Goal: Task Accomplishment & Management: Manage account settings

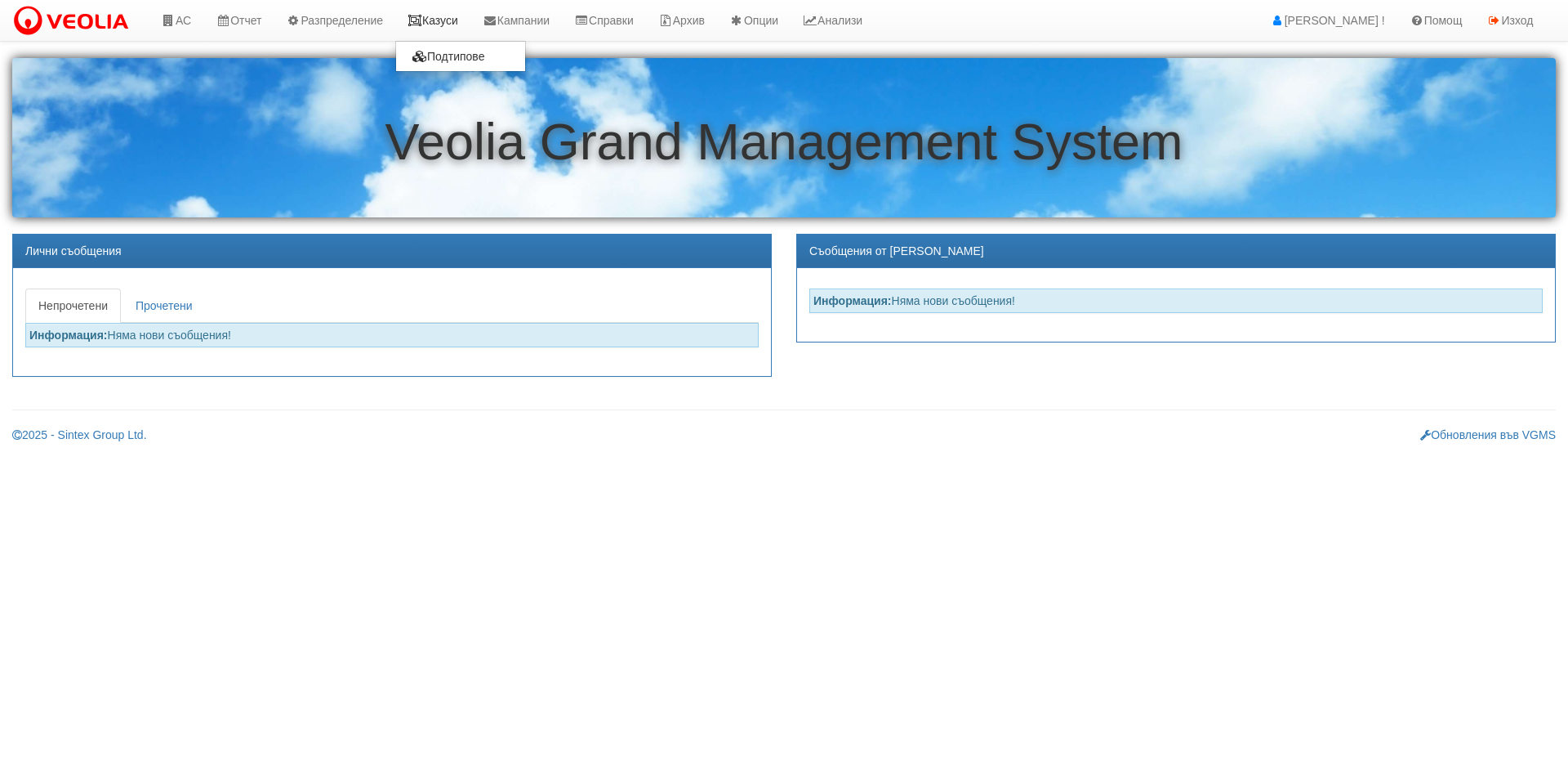
click at [428, 3] on link "Казуси" at bounding box center [433, 20] width 75 height 41
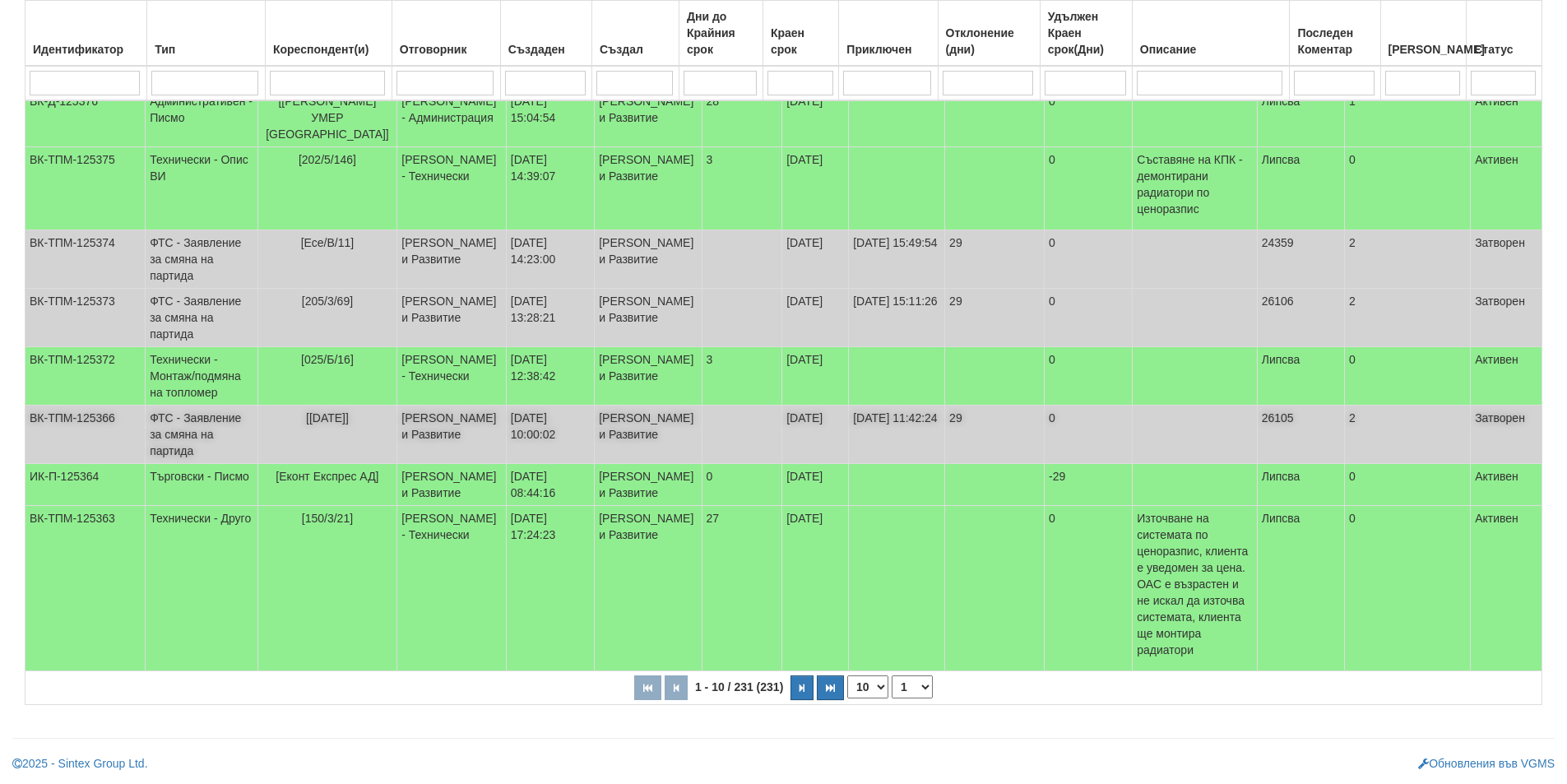
scroll to position [461, 0]
click at [532, 505] on td "03/09/2025 08:44:16" at bounding box center [549, 485] width 88 height 42
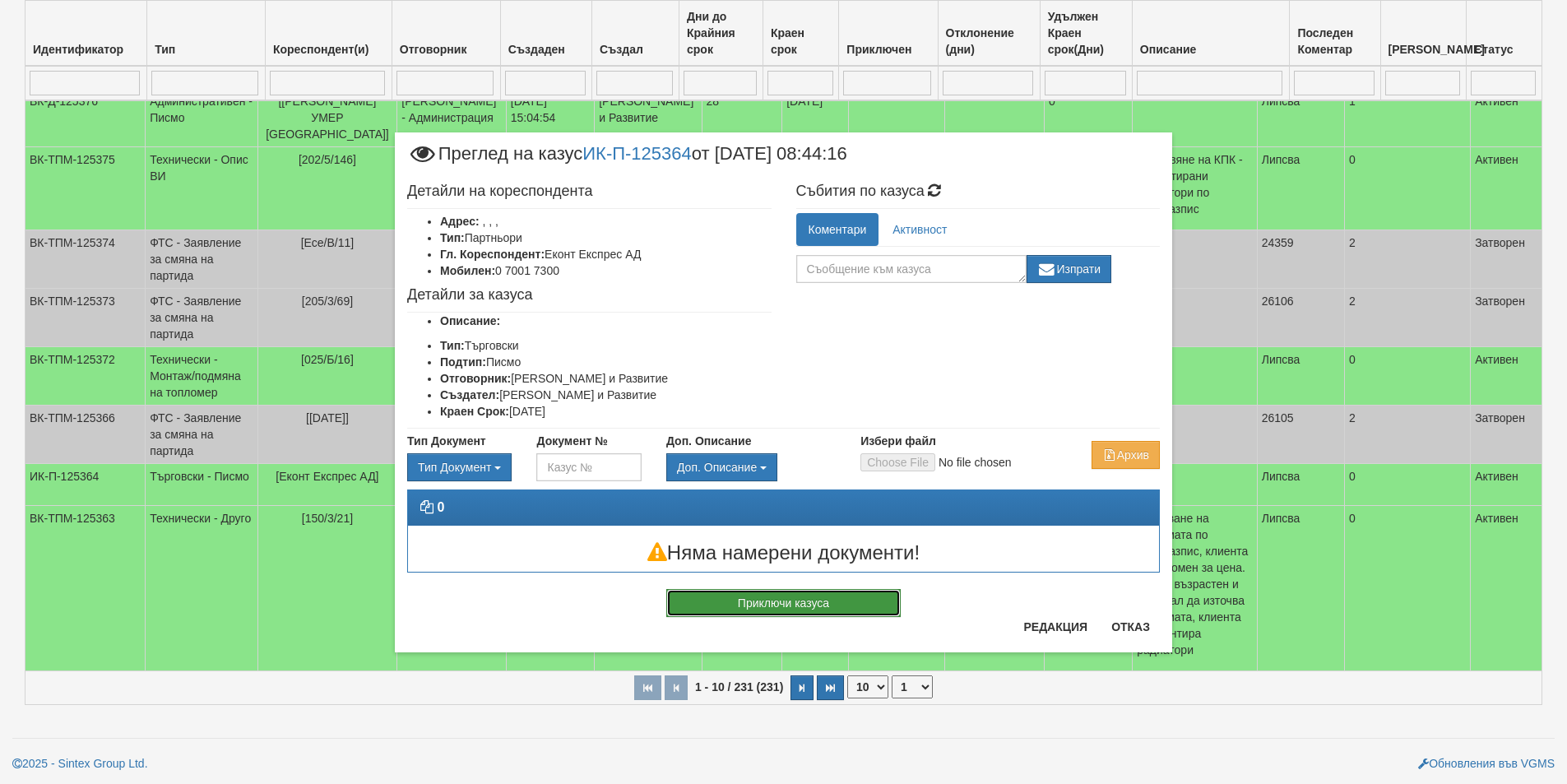
click at [866, 609] on button "Приключи казуса" at bounding box center [784, 602] width 234 height 28
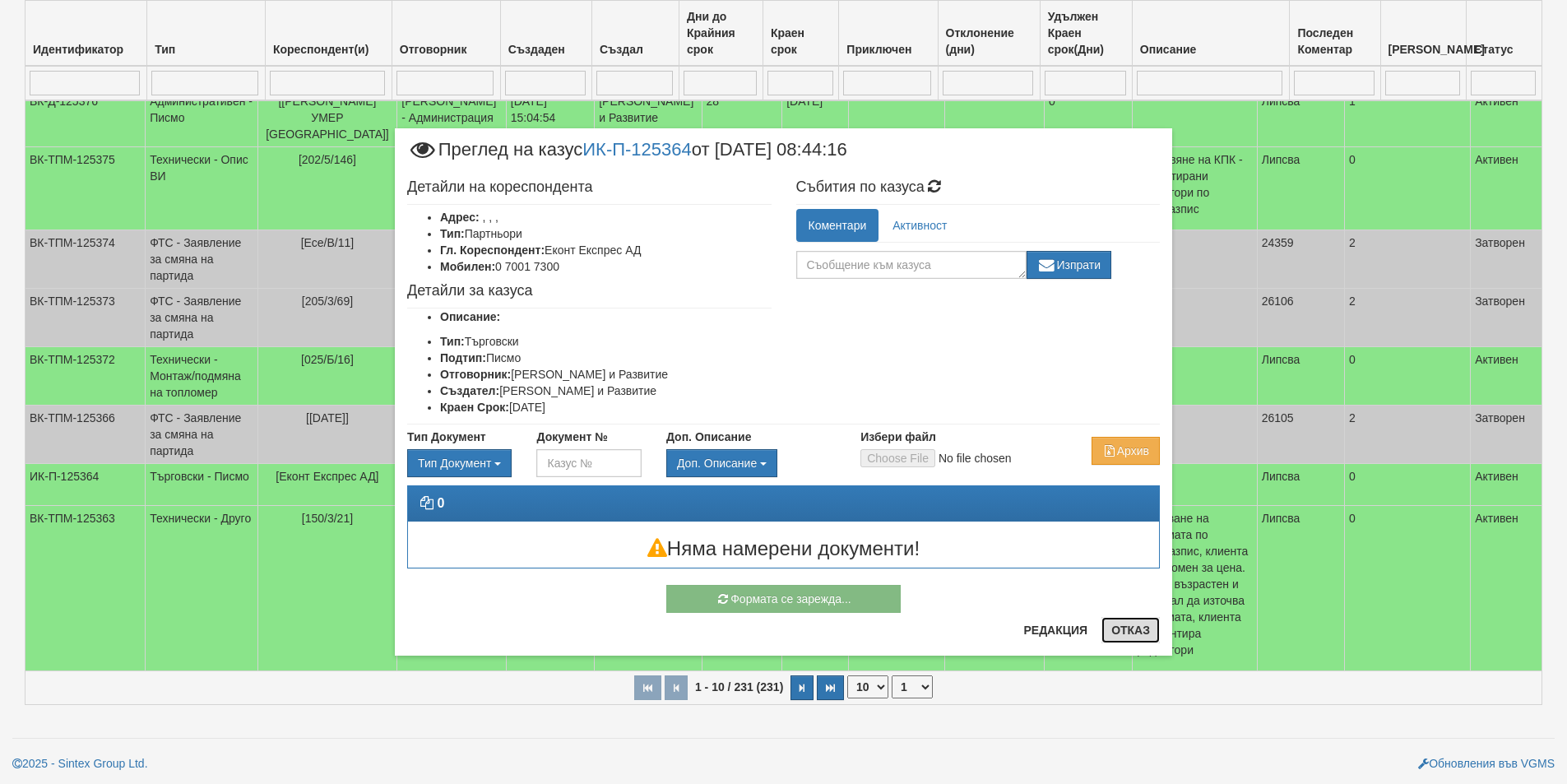
click at [1115, 626] on button "Отказ" at bounding box center [1130, 629] width 59 height 26
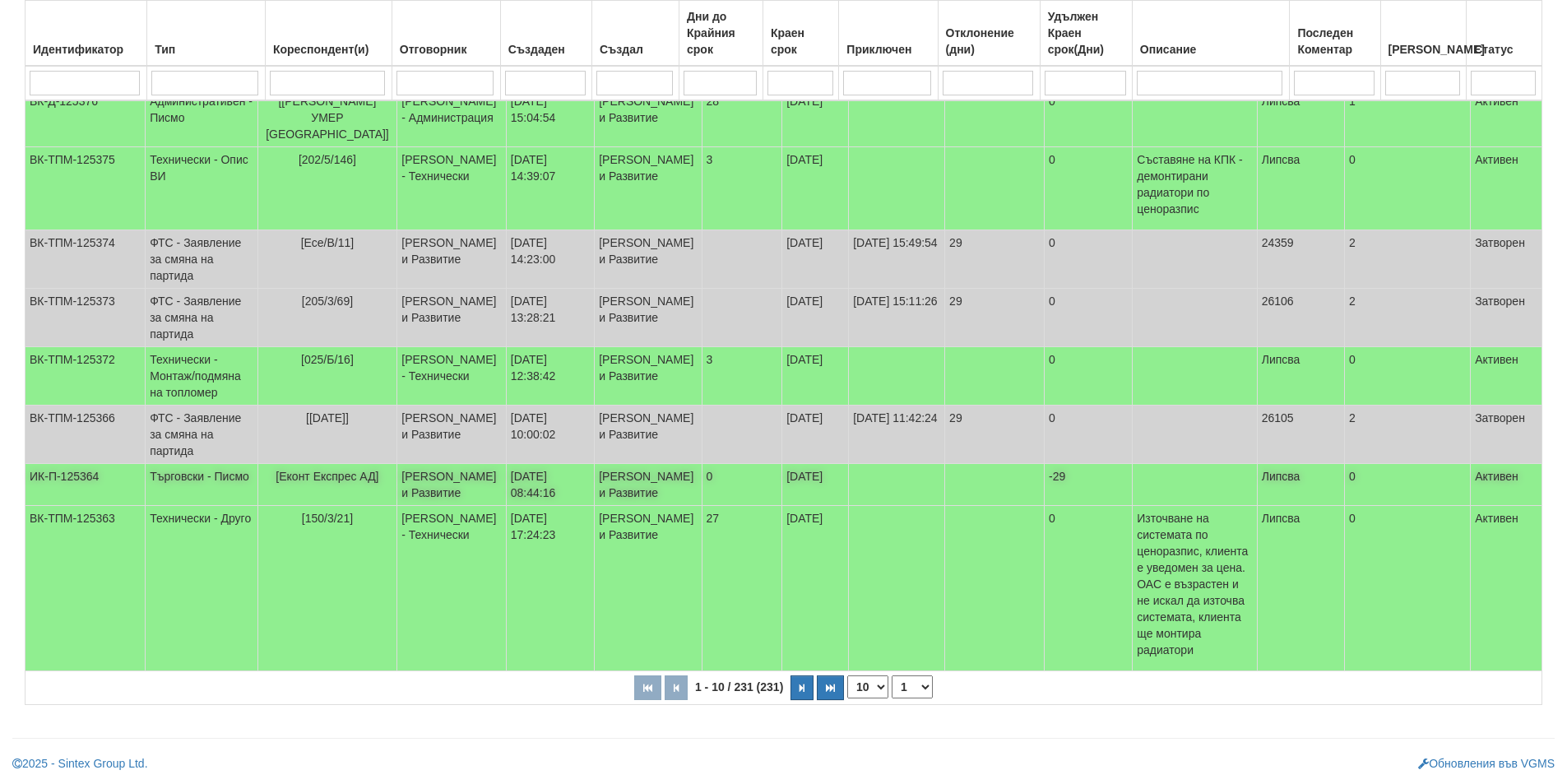
click at [441, 478] on td "[PERSON_NAME] и Развитие" at bounding box center [452, 485] width 108 height 42
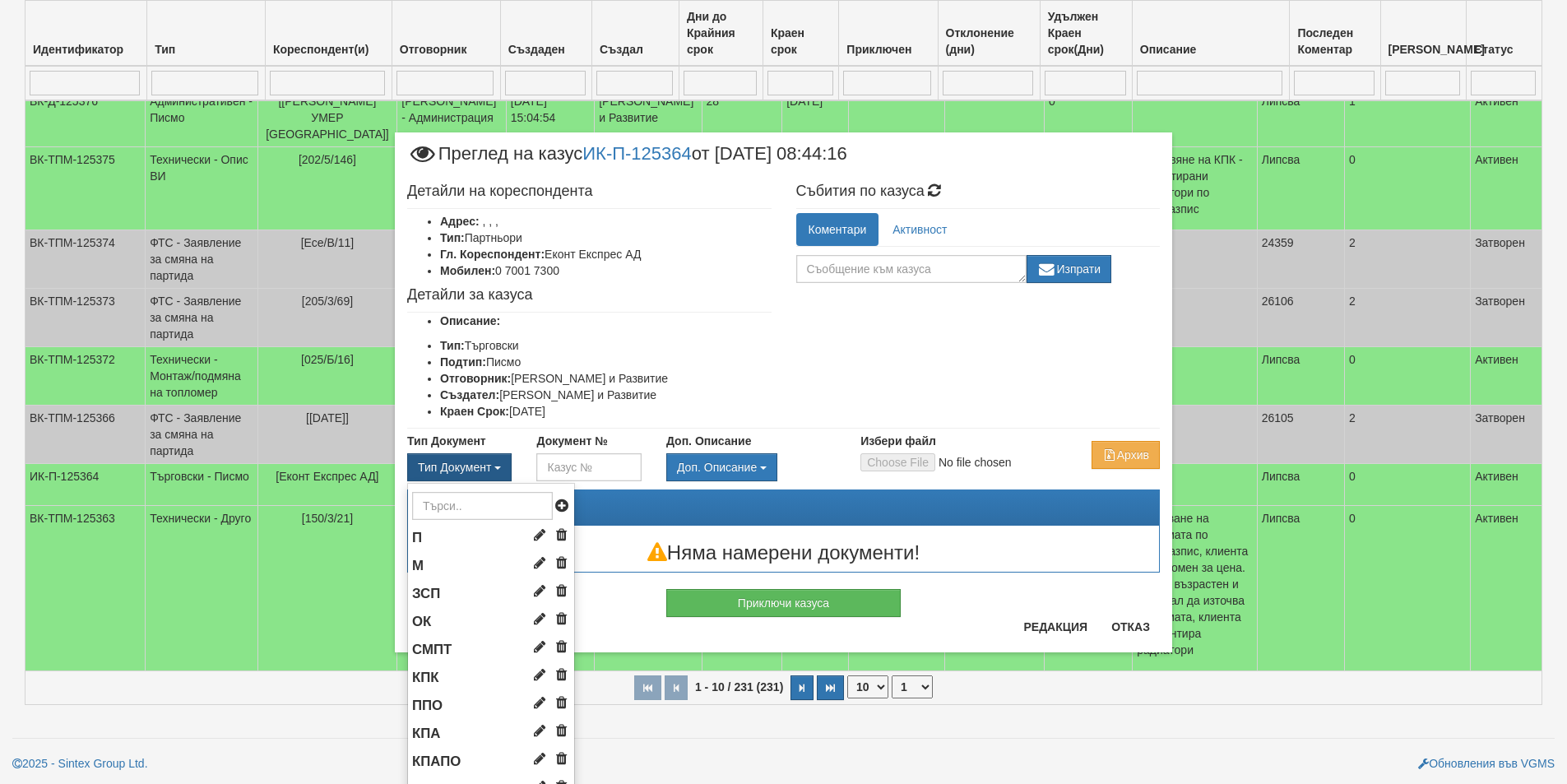
click at [445, 475] on button "Тип Документ" at bounding box center [459, 467] width 105 height 28
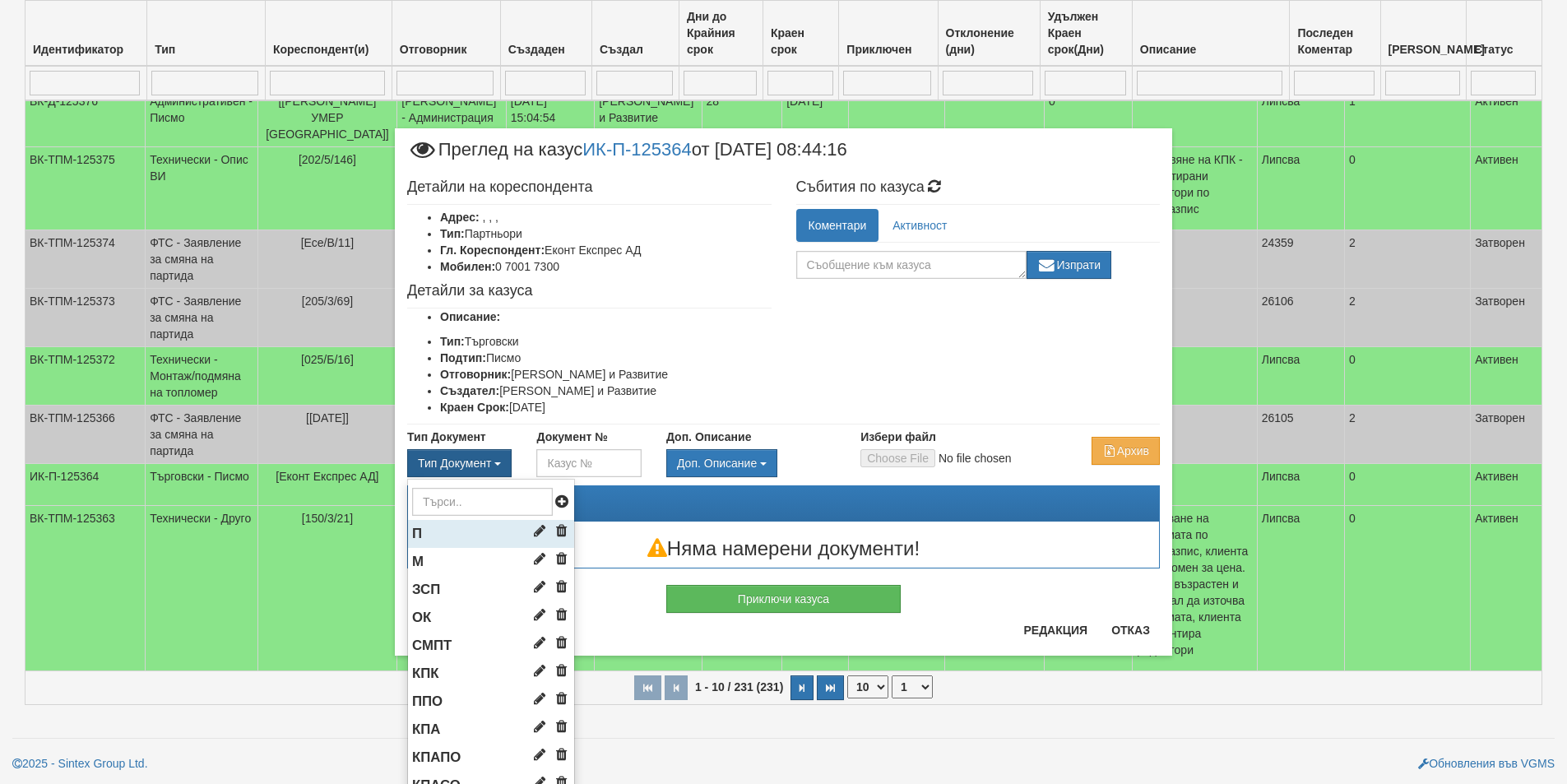
click at [440, 525] on li "П" at bounding box center [491, 533] width 166 height 28
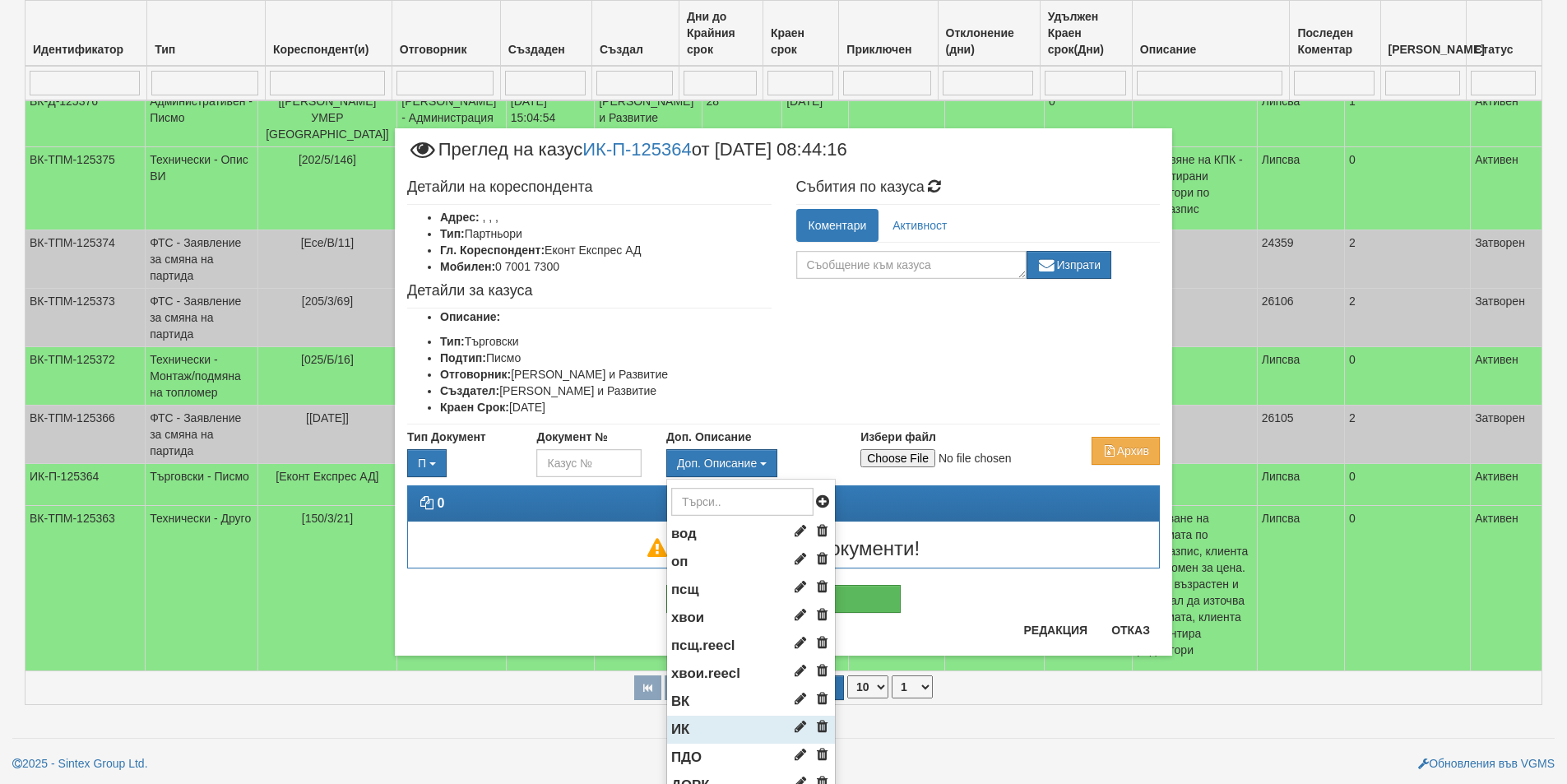
click at [705, 724] on li "ИК" at bounding box center [751, 729] width 168 height 28
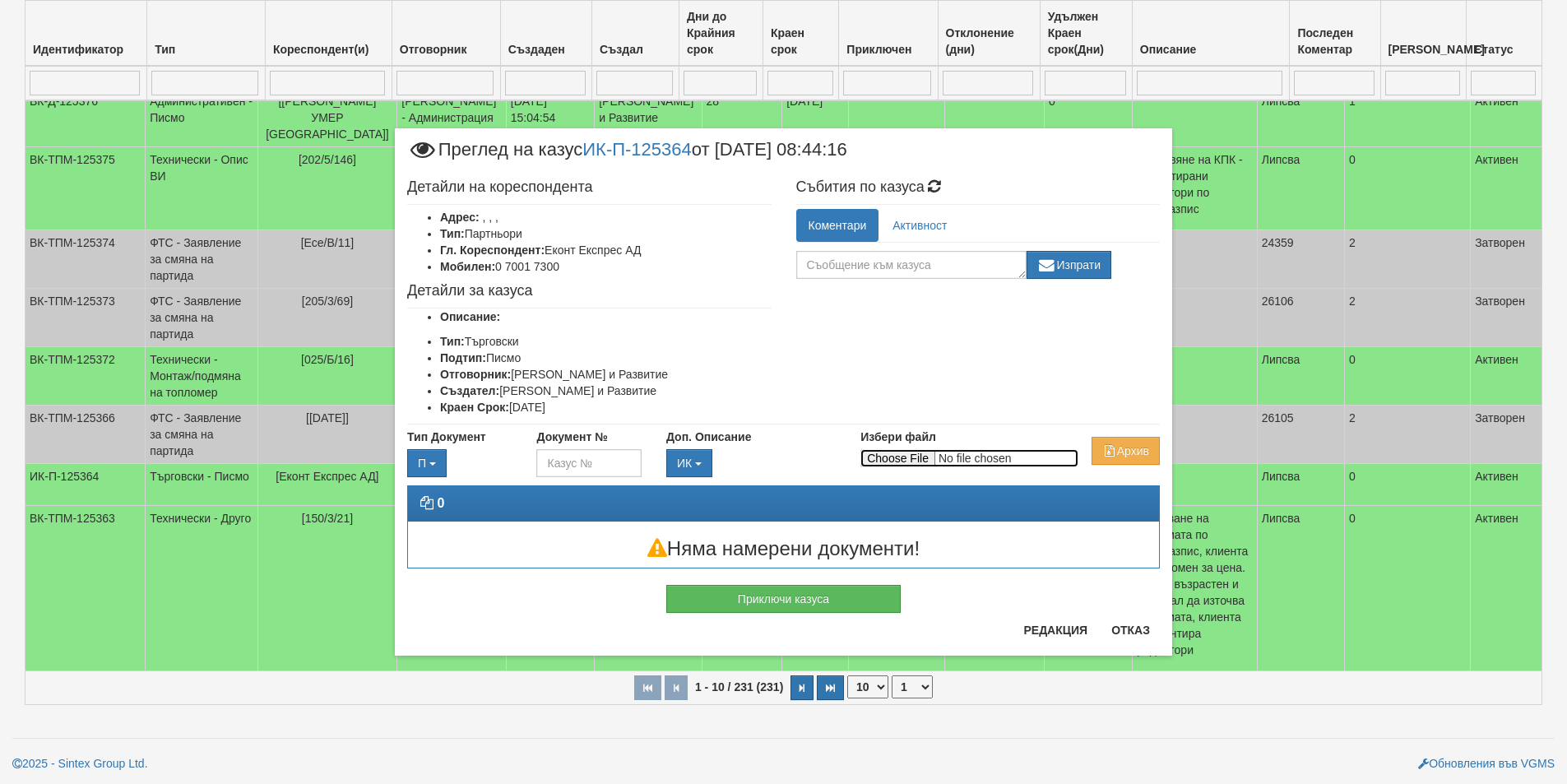
click at [918, 453] on input "Избери файл" at bounding box center [970, 457] width 218 height 18
click at [1142, 629] on button "Отказ" at bounding box center [1130, 629] width 59 height 26
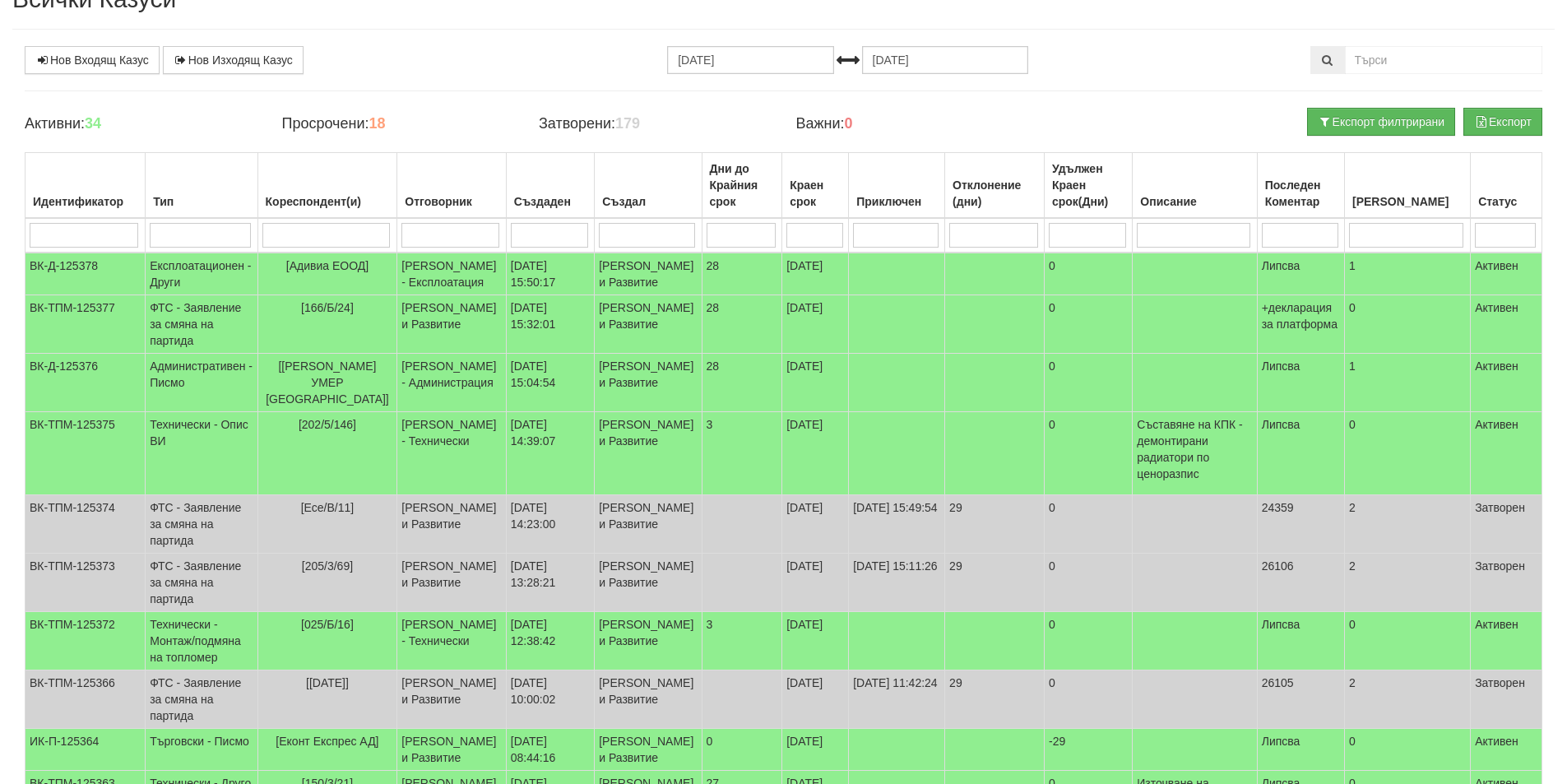
scroll to position [0, 0]
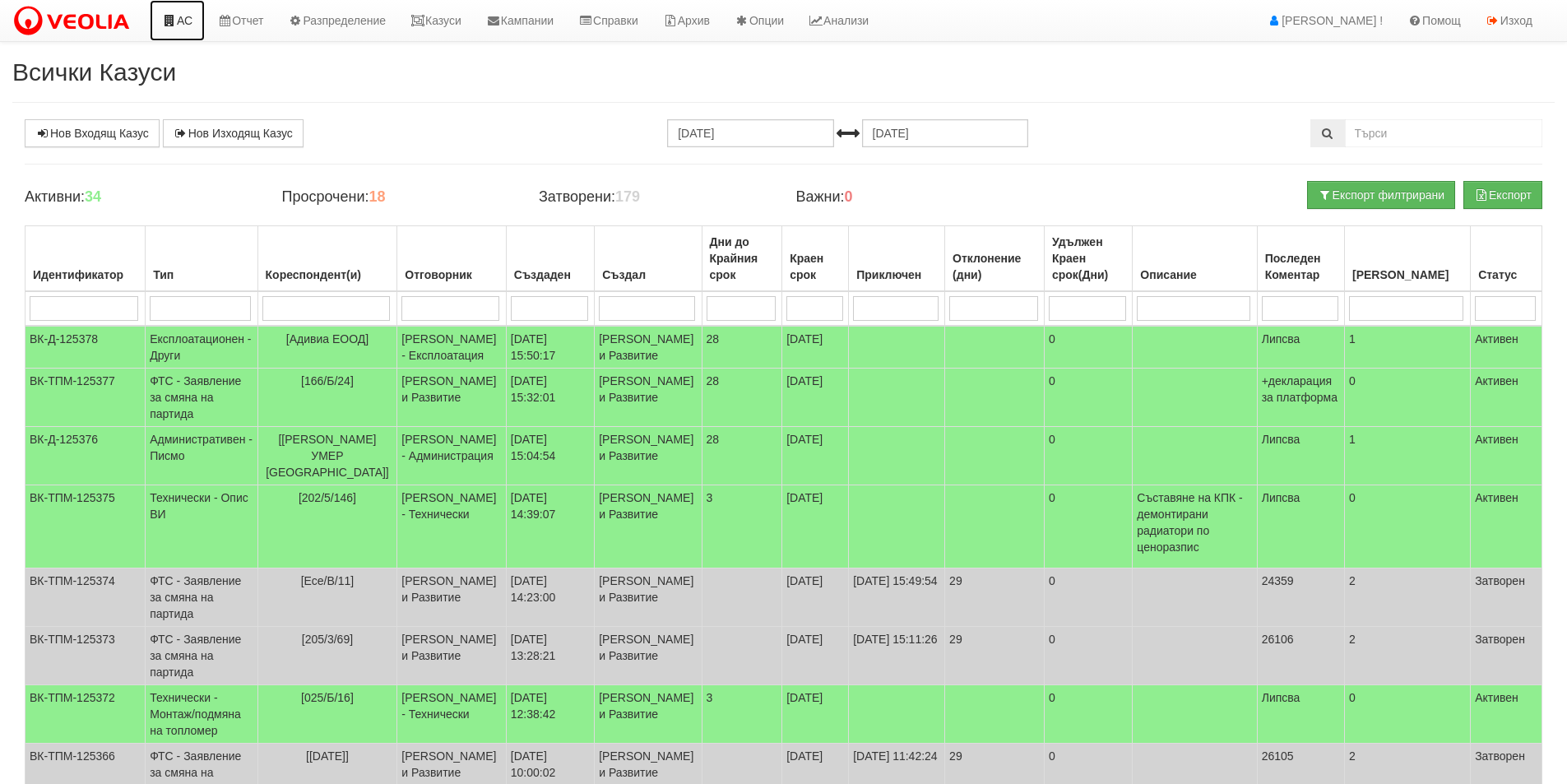
click at [183, 31] on link "АС" at bounding box center [176, 20] width 55 height 41
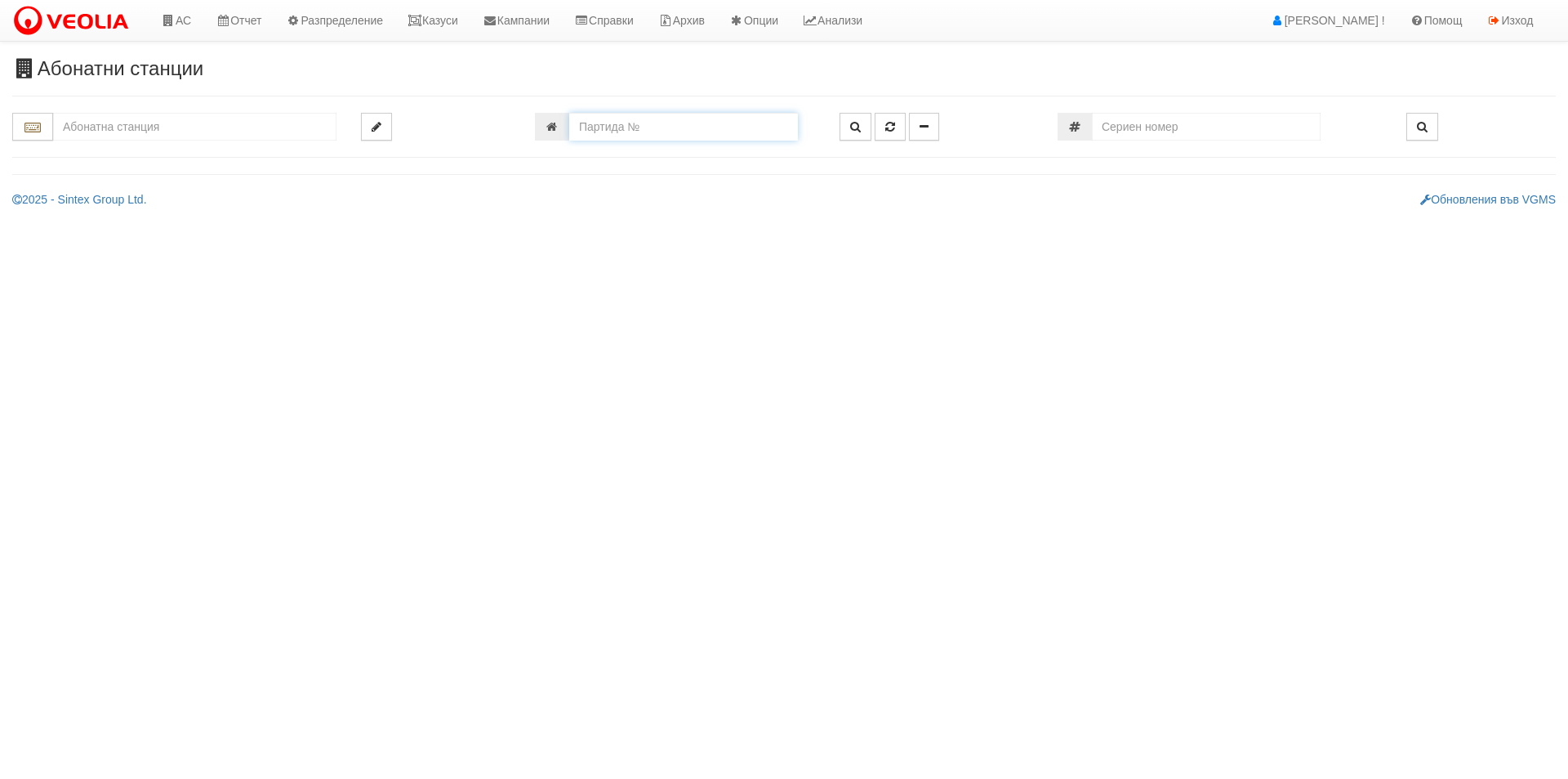
click at [725, 134] on input "number" at bounding box center [683, 127] width 229 height 28
type input "601"
type input "214/1 - "ВЕОЛИЯ ЕНЕРДЖИ ВАРНА " ЕАД"
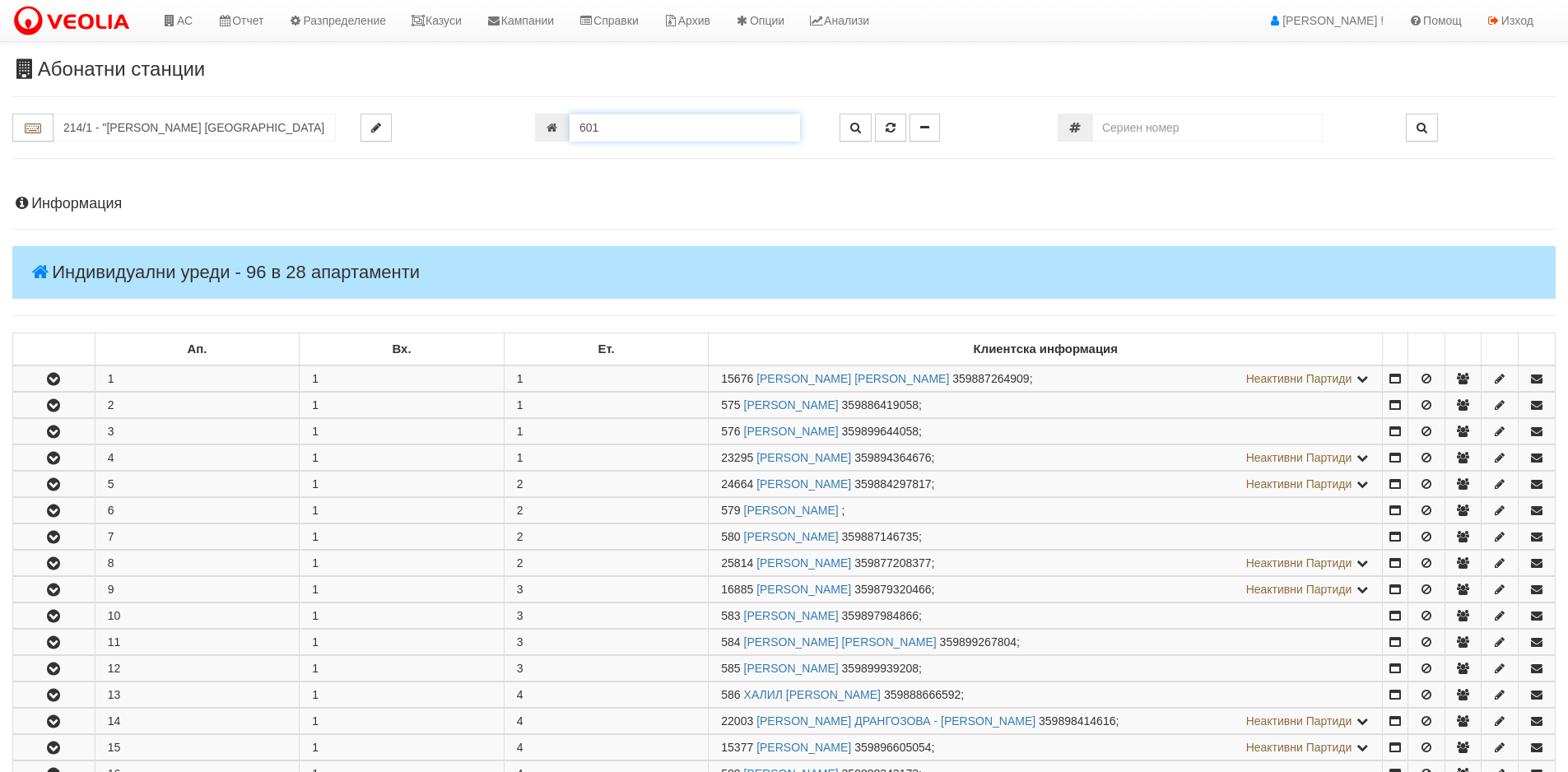
click at [640, 123] on input "601" at bounding box center [685, 128] width 231 height 28
click at [742, 132] on input "601" at bounding box center [685, 128] width 231 height 28
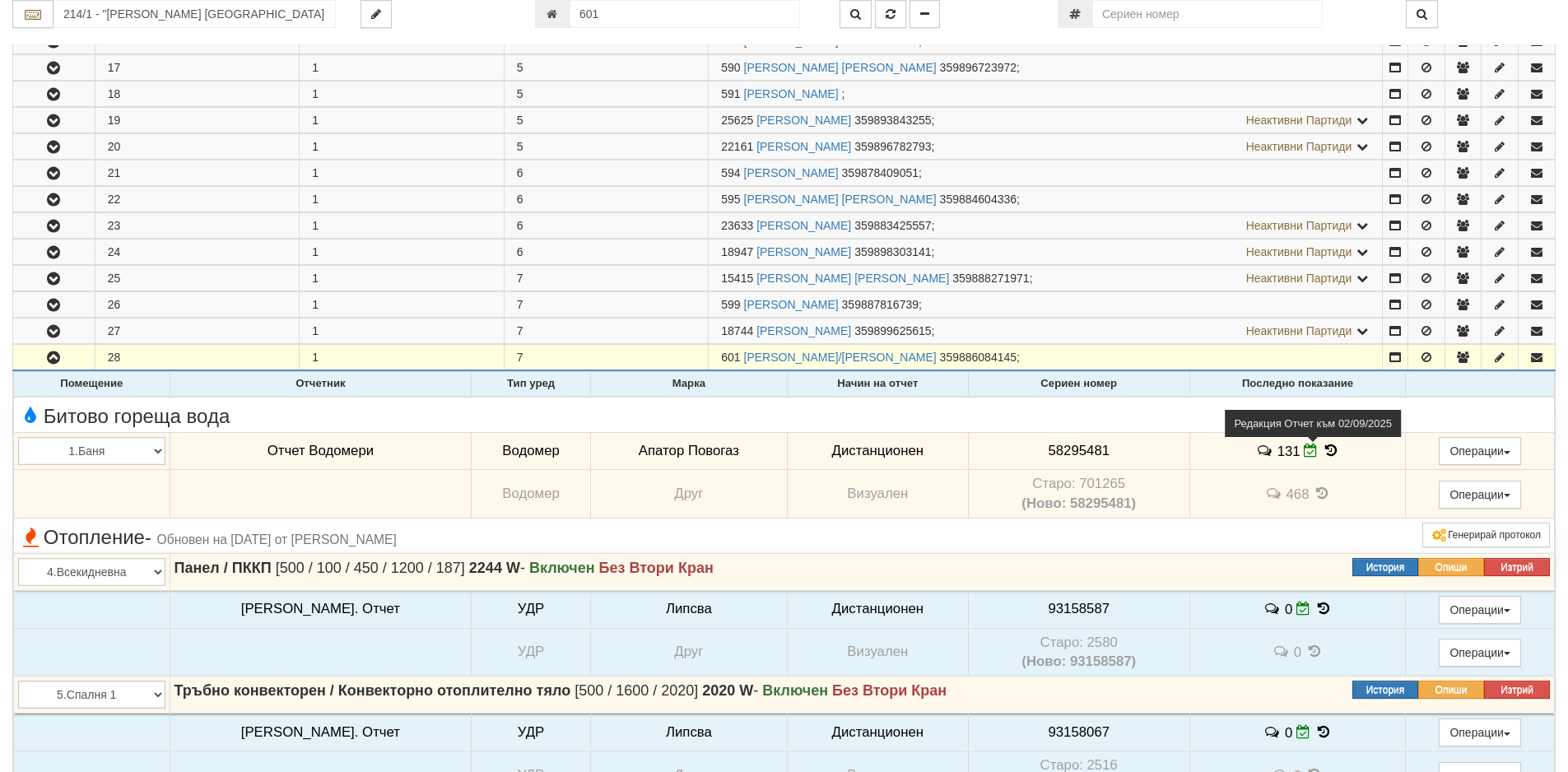
click at [1304, 452] on icon at bounding box center [1311, 451] width 14 height 14
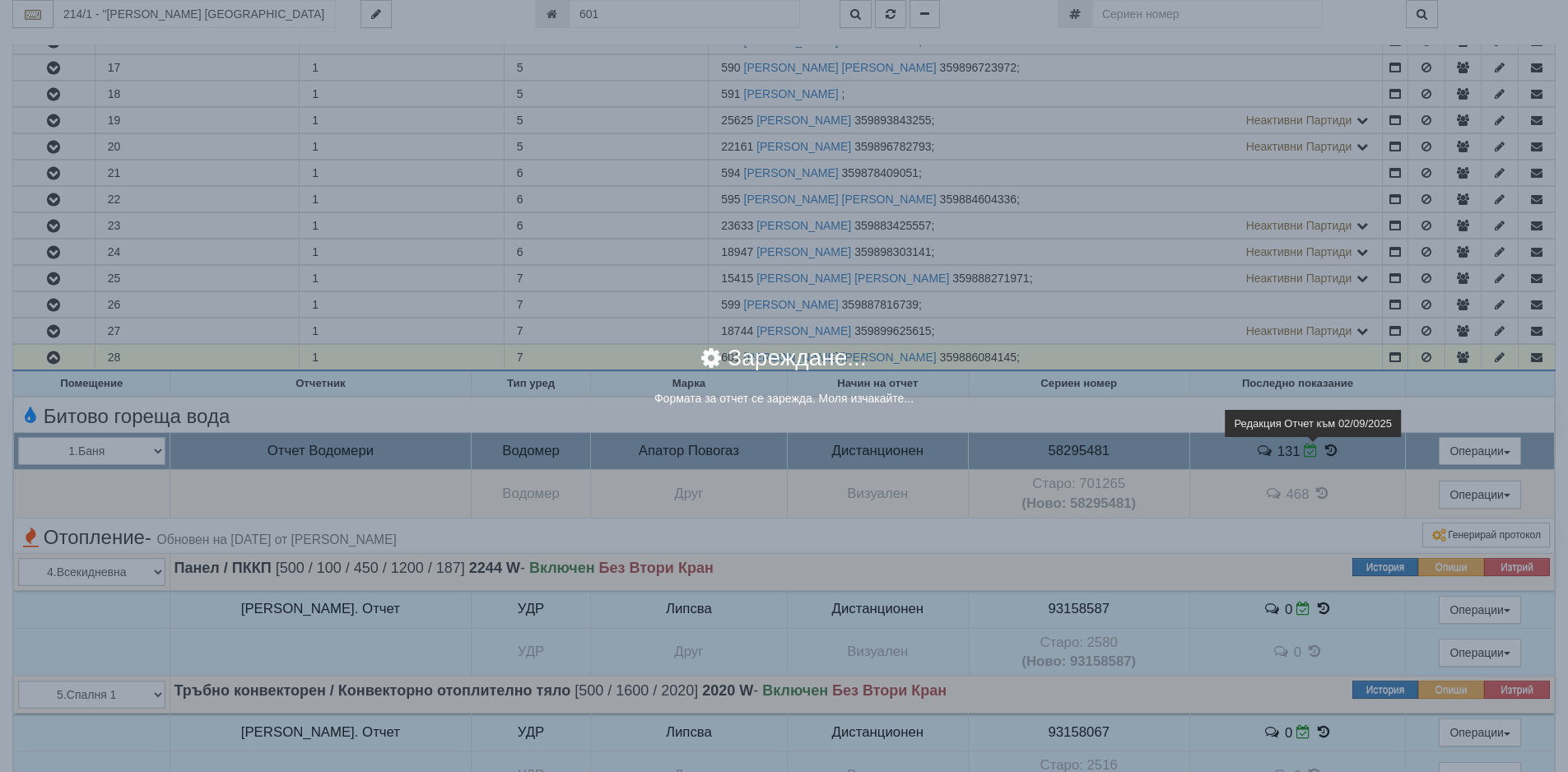
select select "8ac75930-9bfd-e511-80be-8d5a1dced85a"
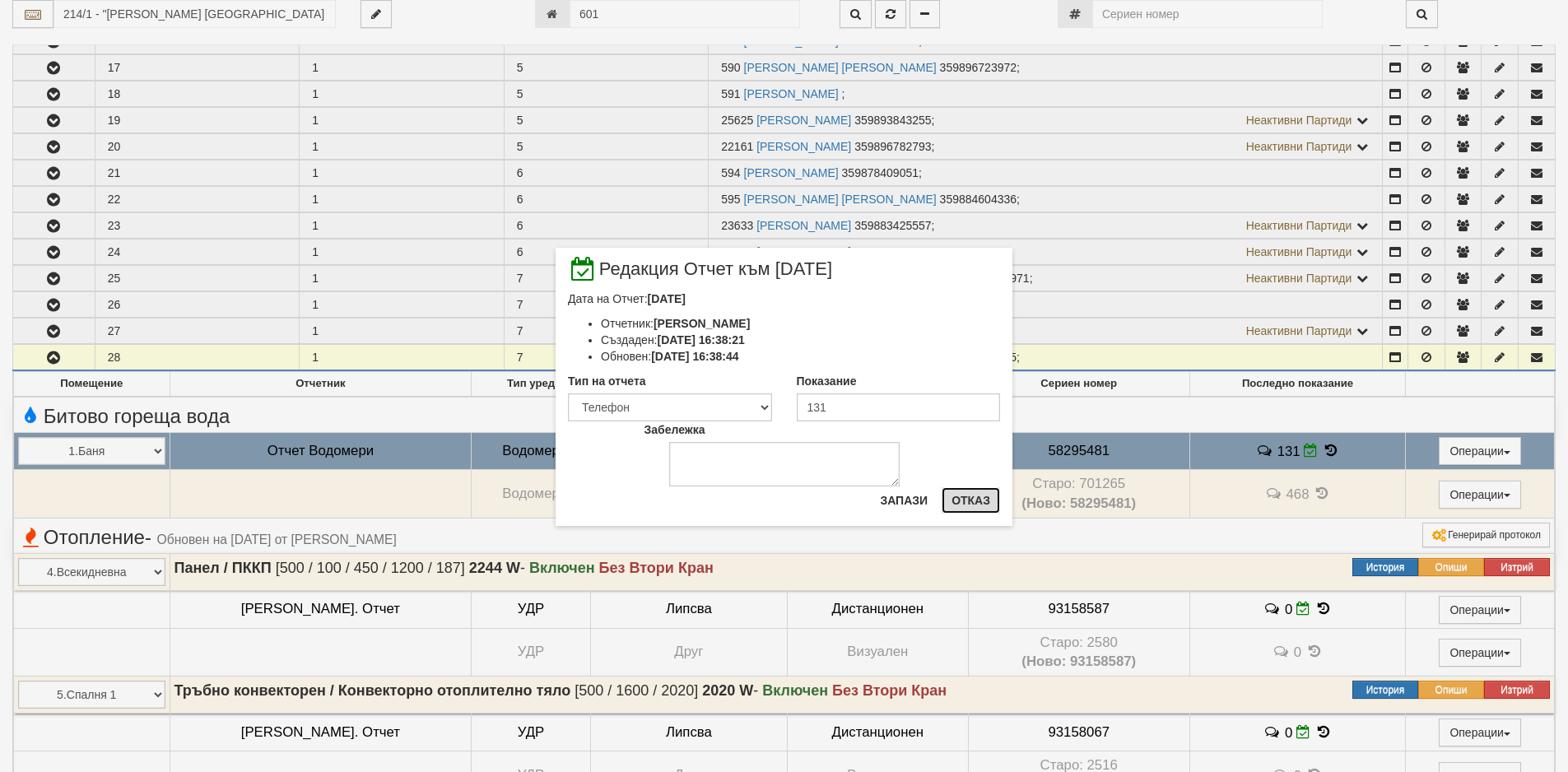
click at [978, 494] on button "Отказ" at bounding box center [970, 501] width 59 height 26
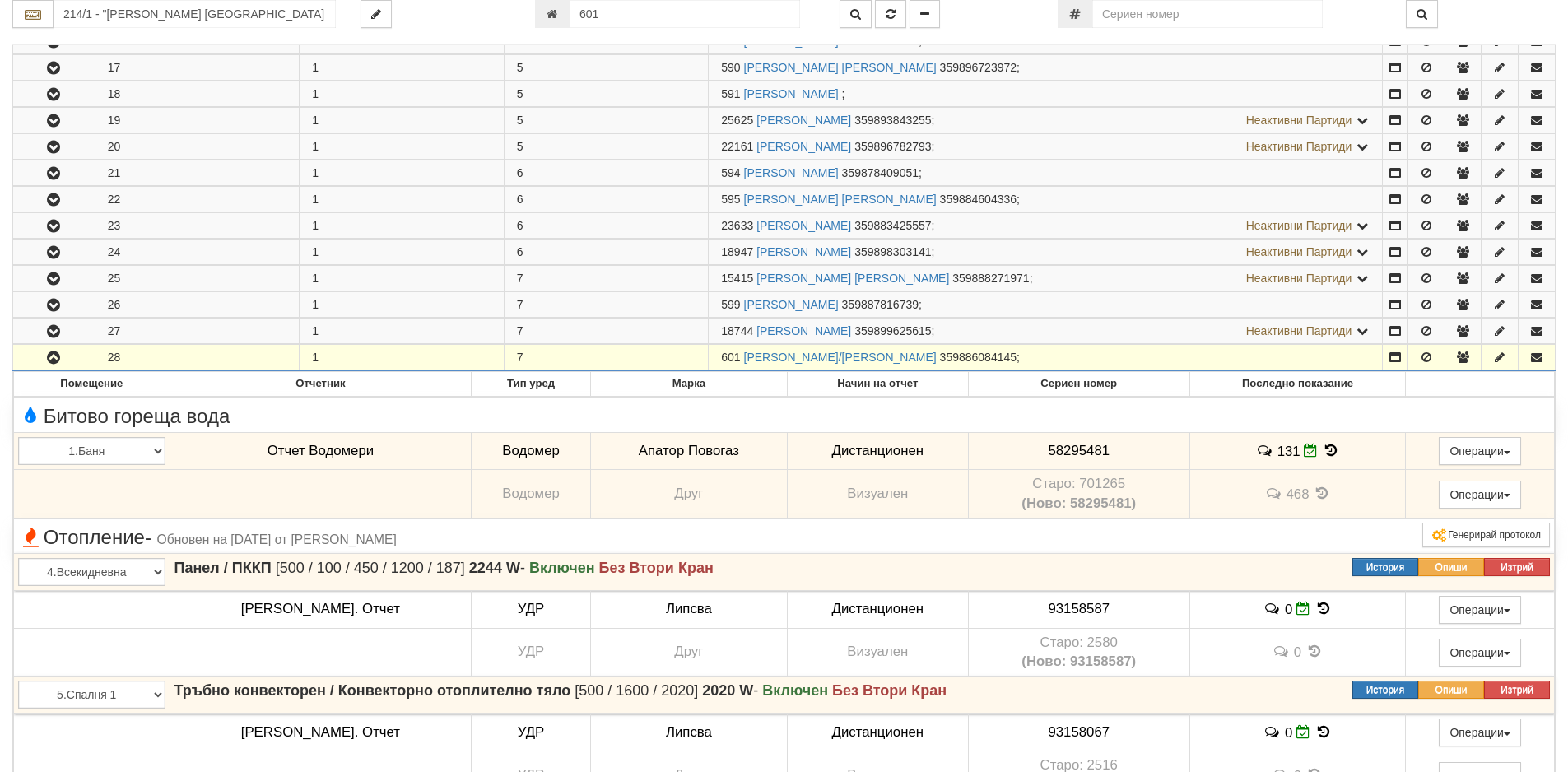
click at [0, 253] on div "Абонатни станции 214/1 - "ВЕОЛИЯ ЕНЕРДЖИ ВАРНА " ЕАД 601" at bounding box center [784, 403] width 1568 height 2155
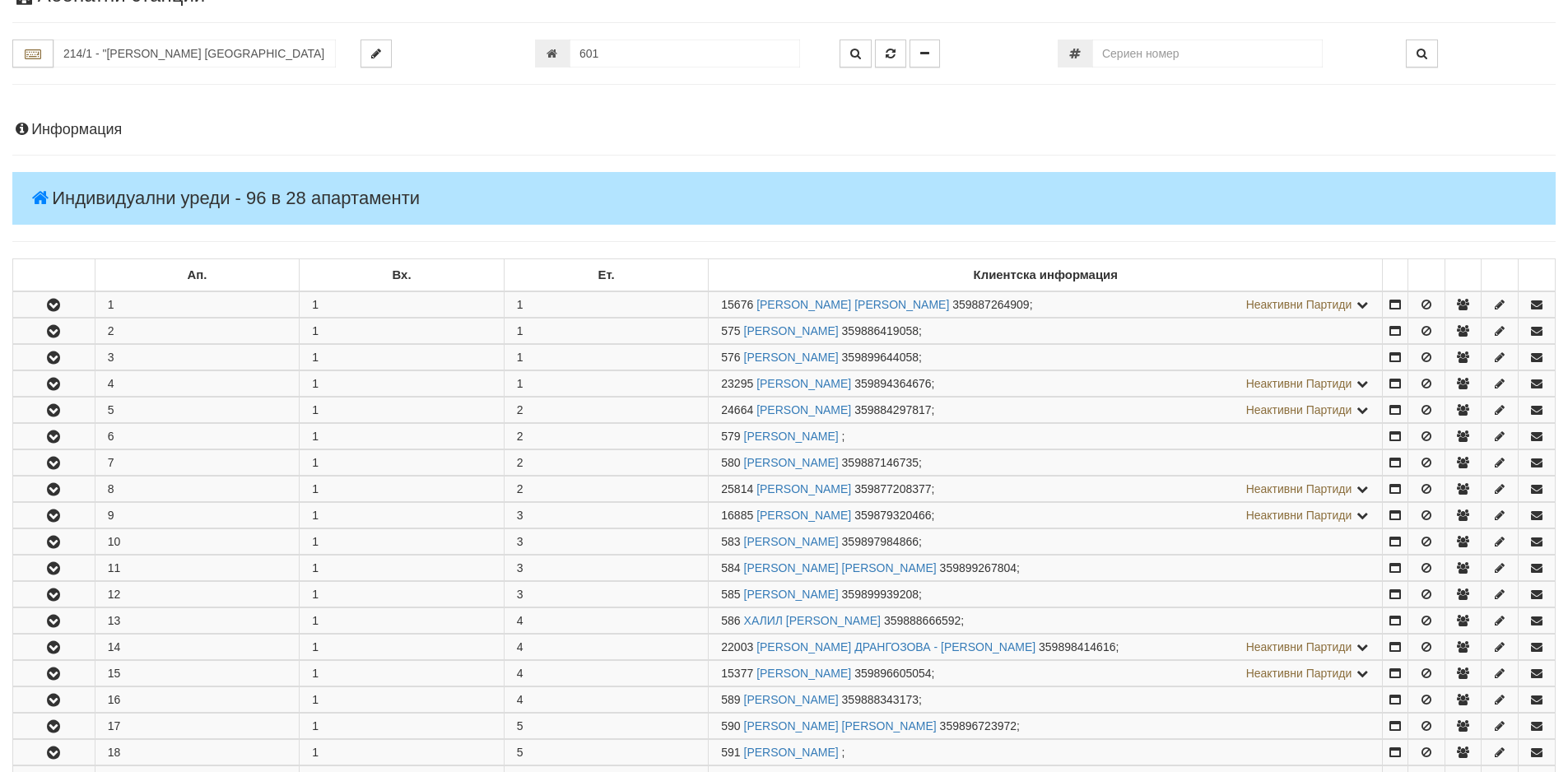
scroll to position [0, 0]
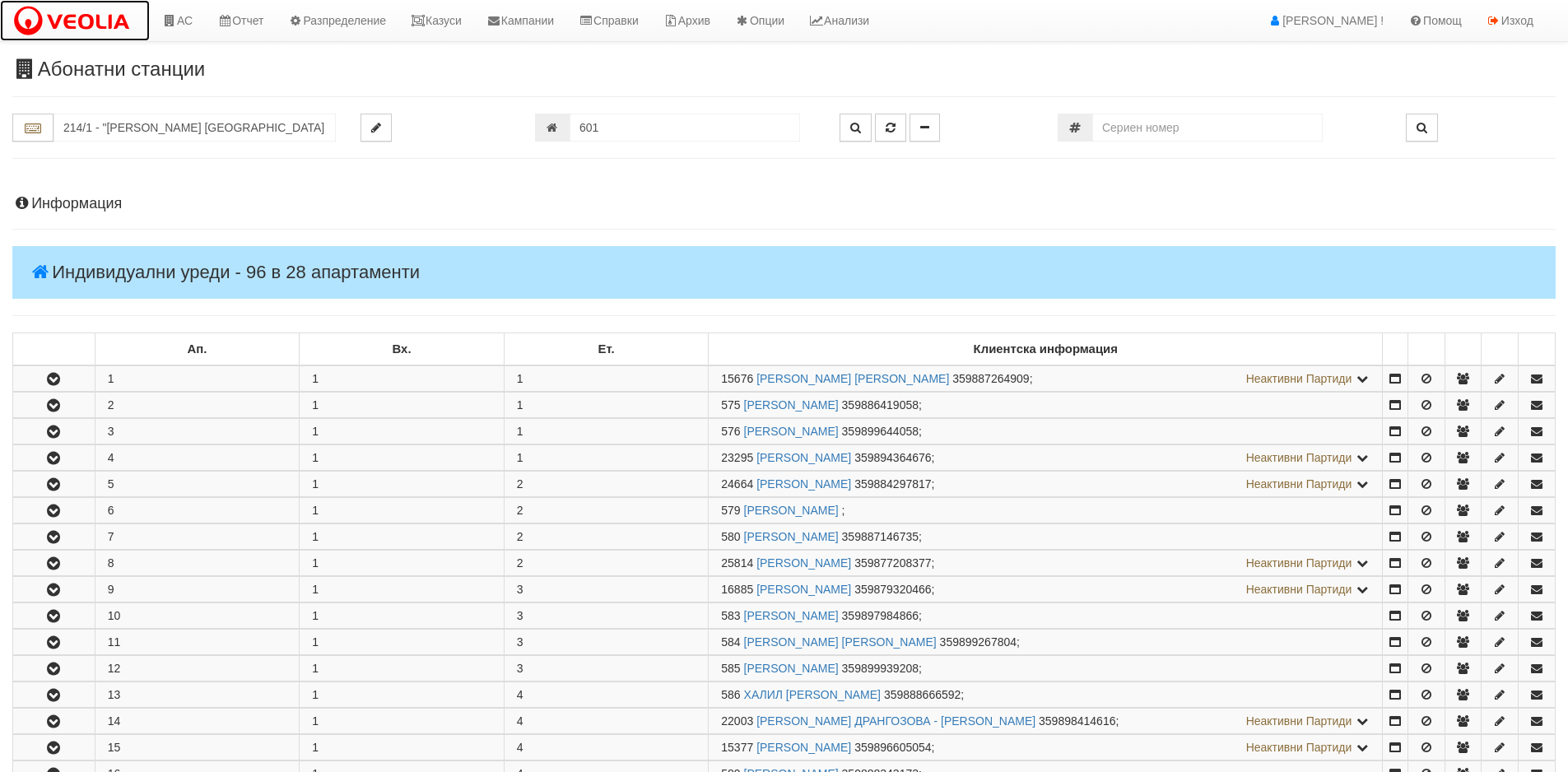
click at [98, 22] on img at bounding box center [74, 22] width 125 height 35
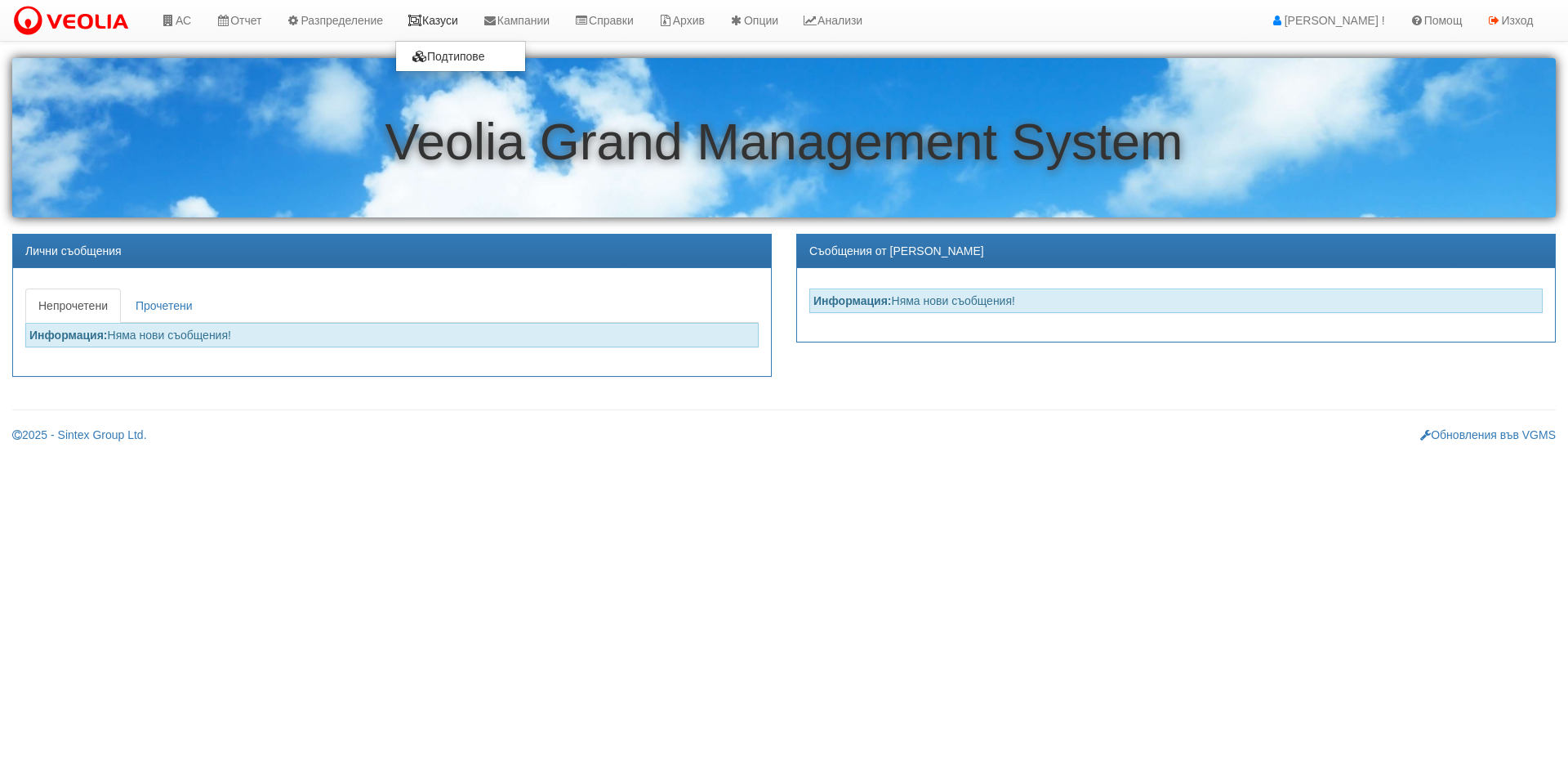
click at [462, 31] on link "Казуси" at bounding box center [433, 20] width 75 height 41
